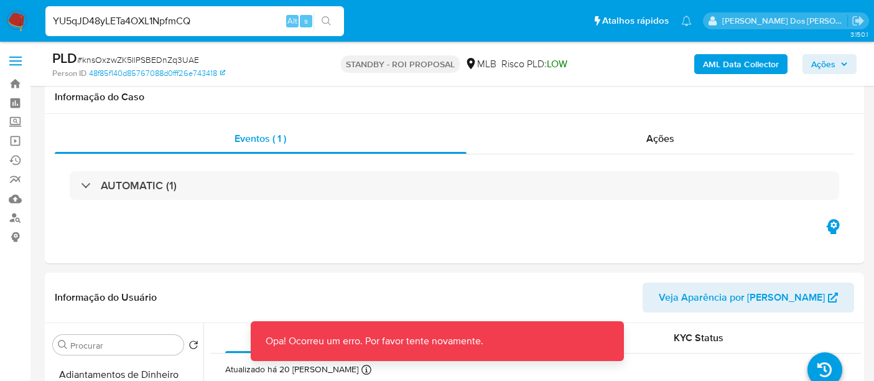
select select "10"
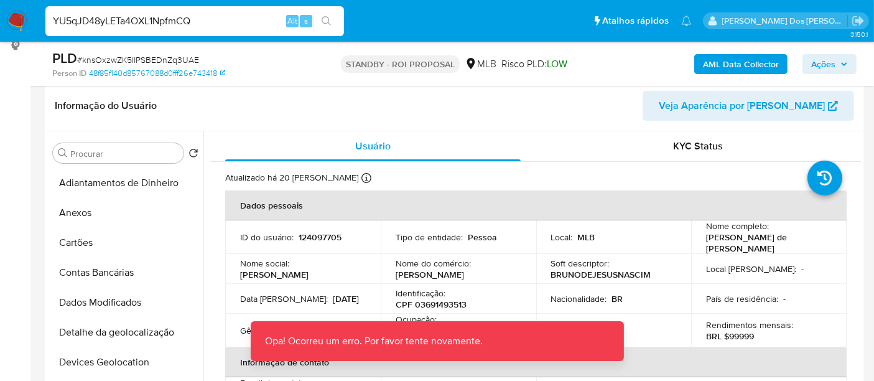
scroll to position [568, 0]
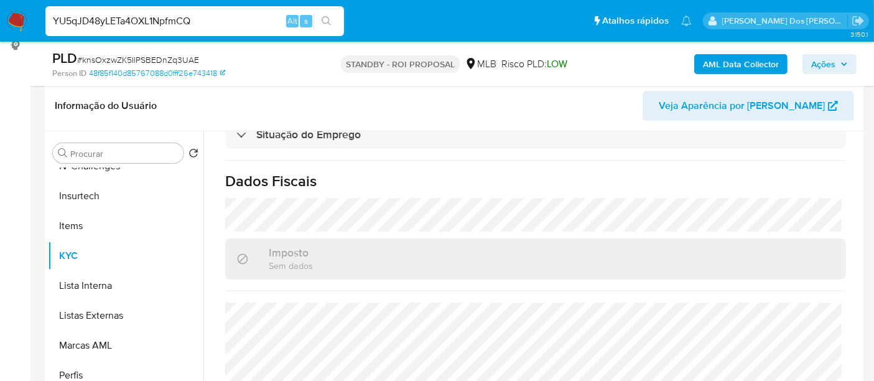
click at [174, 26] on input "YU5qJD48yLETa4OXL1NpfmCQ" at bounding box center [194, 21] width 299 height 16
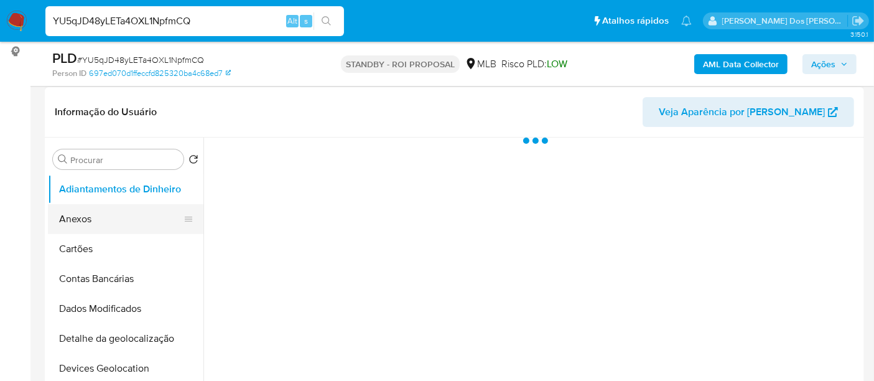
scroll to position [207, 0]
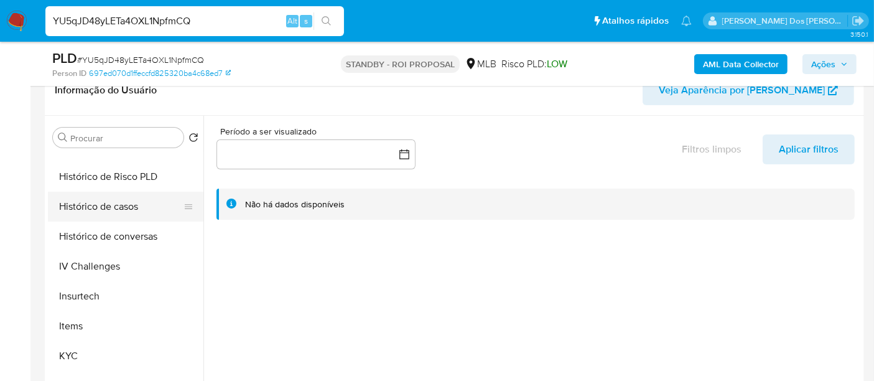
select select "10"
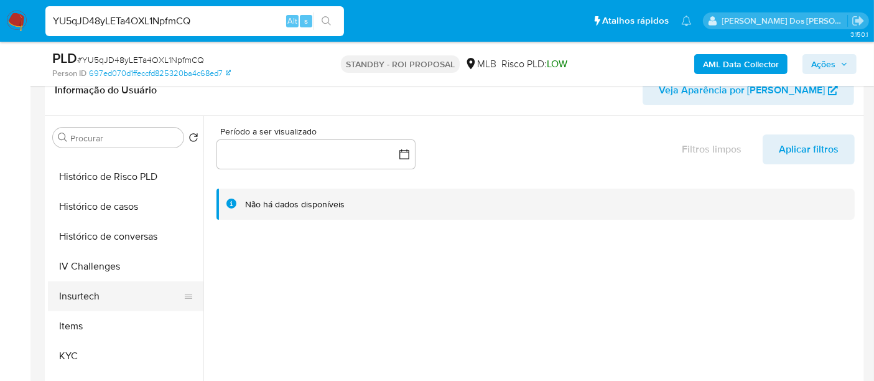
scroll to position [414, 0]
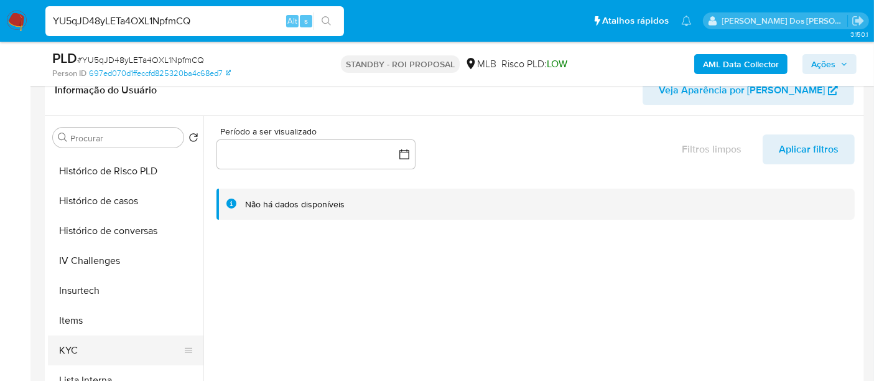
click at [70, 340] on button "KYC" at bounding box center [121, 350] width 146 height 30
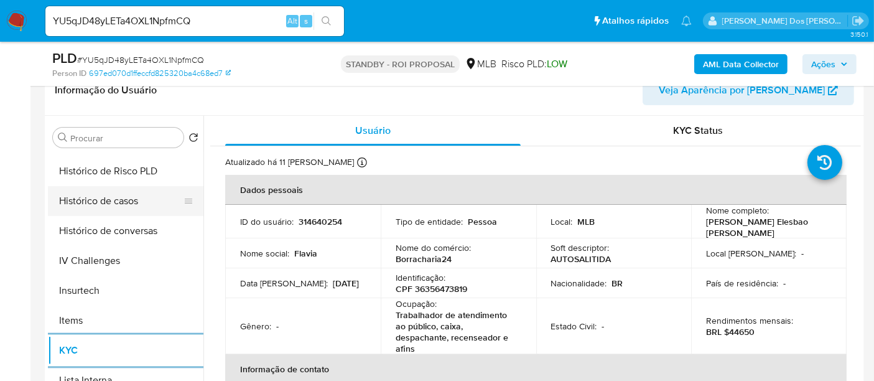
click at [108, 197] on button "Histórico de casos" at bounding box center [121, 201] width 146 height 30
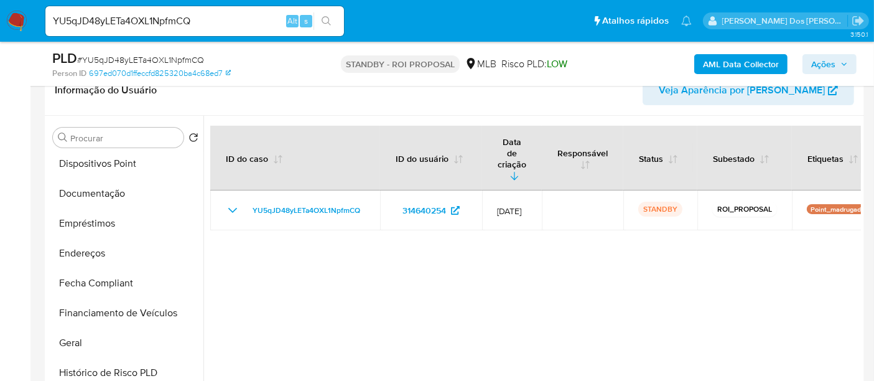
scroll to position [138, 0]
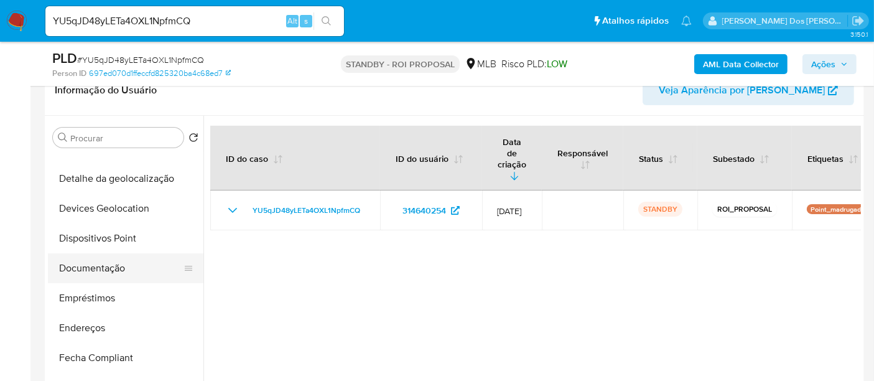
click at [97, 267] on button "Documentação" at bounding box center [121, 268] width 146 height 30
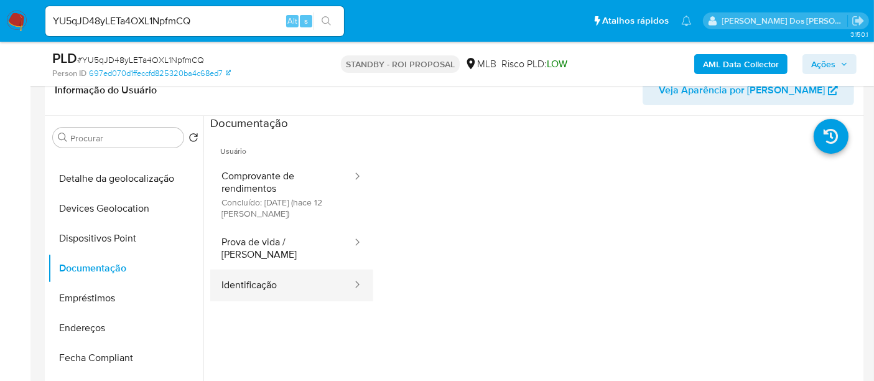
click at [256, 269] on button "Identificação" at bounding box center [281, 285] width 143 height 32
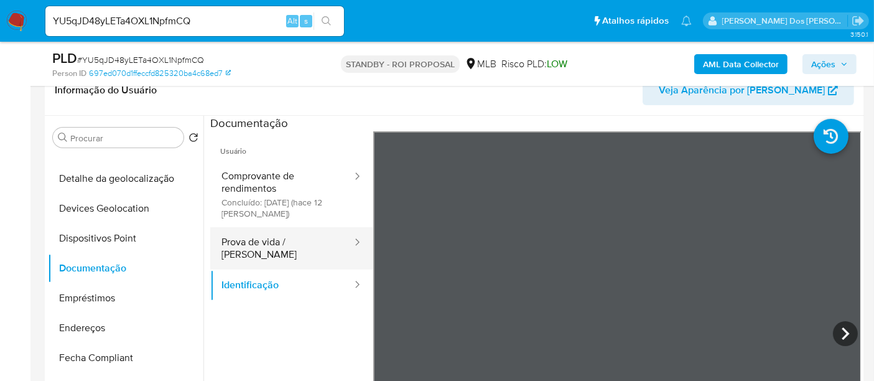
click at [289, 247] on button "Prova de vida / [PERSON_NAME]" at bounding box center [281, 248] width 143 height 42
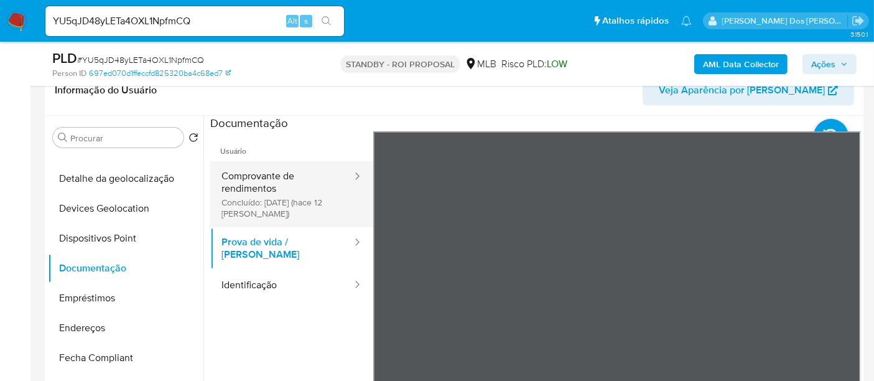
click at [247, 198] on button "Comprovante de rendimentos Concluído: [DATE] (hace 12 [PERSON_NAME])" at bounding box center [281, 194] width 143 height 66
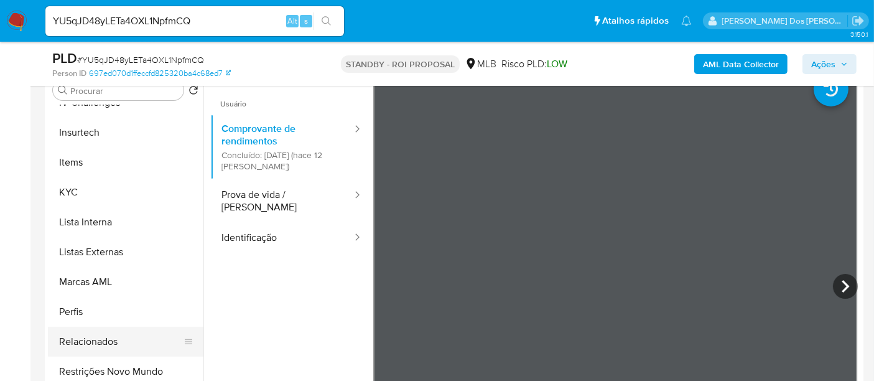
scroll to position [276, 0]
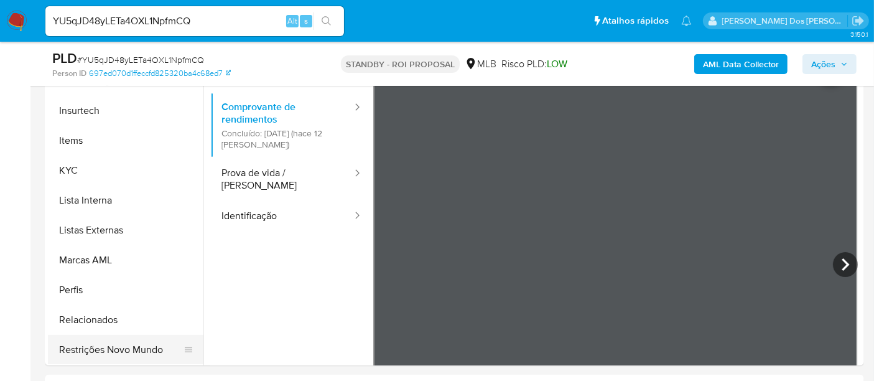
click at [140, 345] on button "Restrições Novo Mundo" at bounding box center [121, 350] width 146 height 30
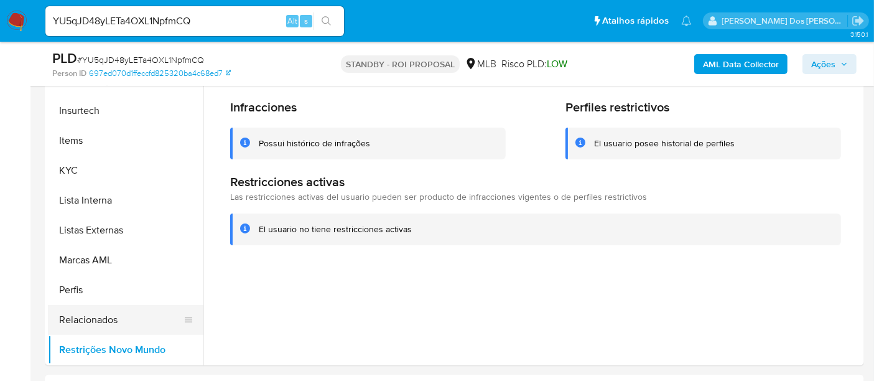
scroll to position [249, 0]
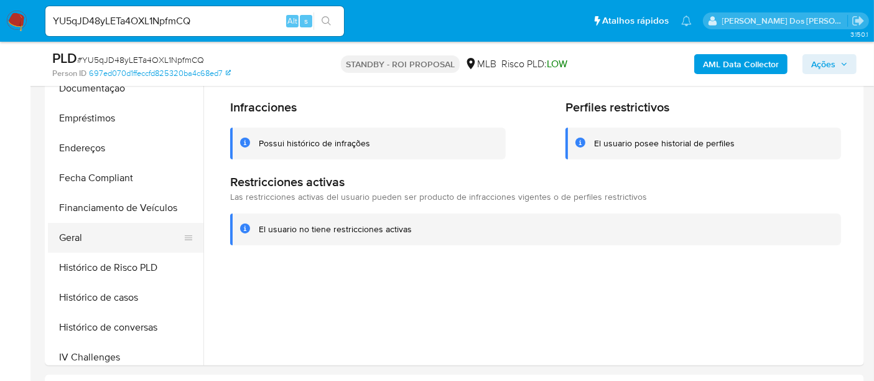
click at [77, 235] on button "Geral" at bounding box center [121, 238] width 146 height 30
